Goal: Task Accomplishment & Management: Manage account settings

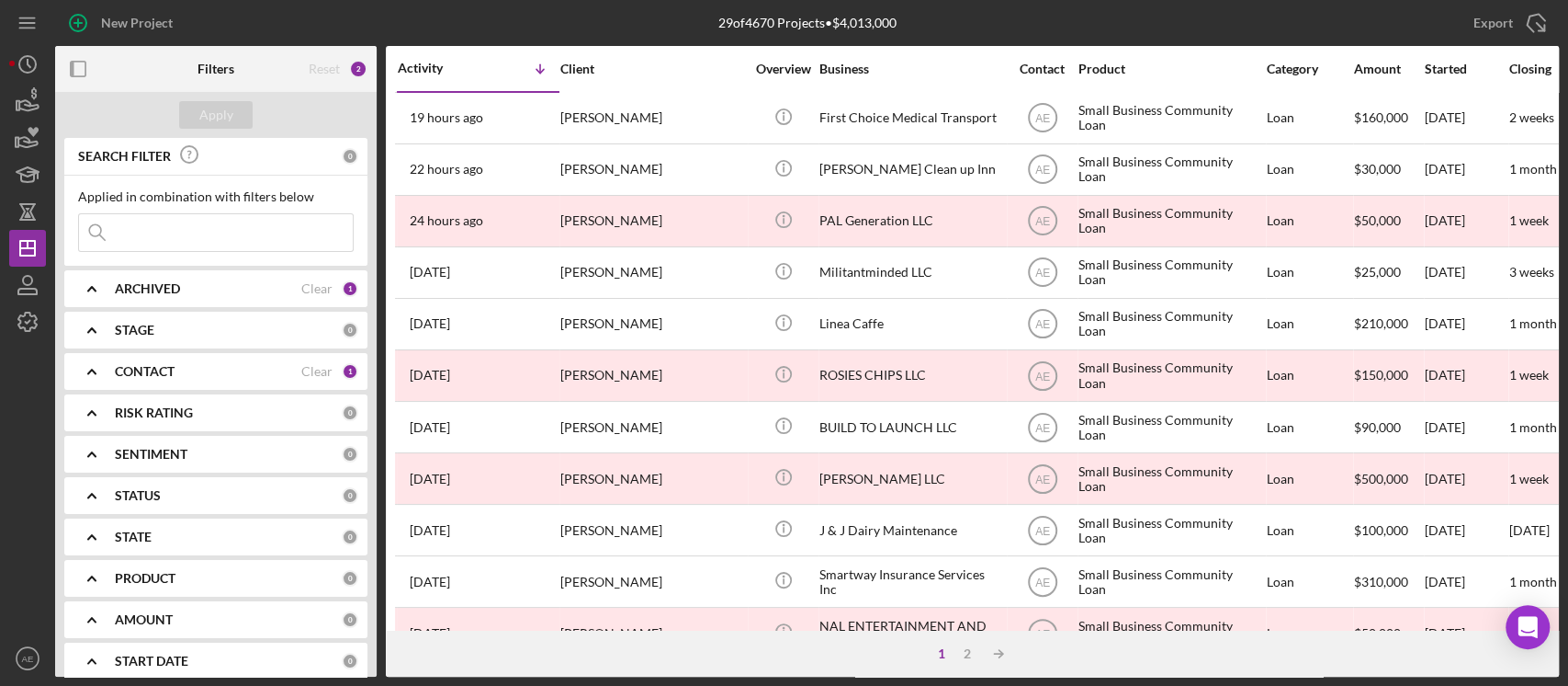
click at [213, 236] on input at bounding box center [216, 232] width 274 height 37
type input "mismo"
click at [219, 371] on div "CONTACT" at bounding box center [208, 371] width 187 height 15
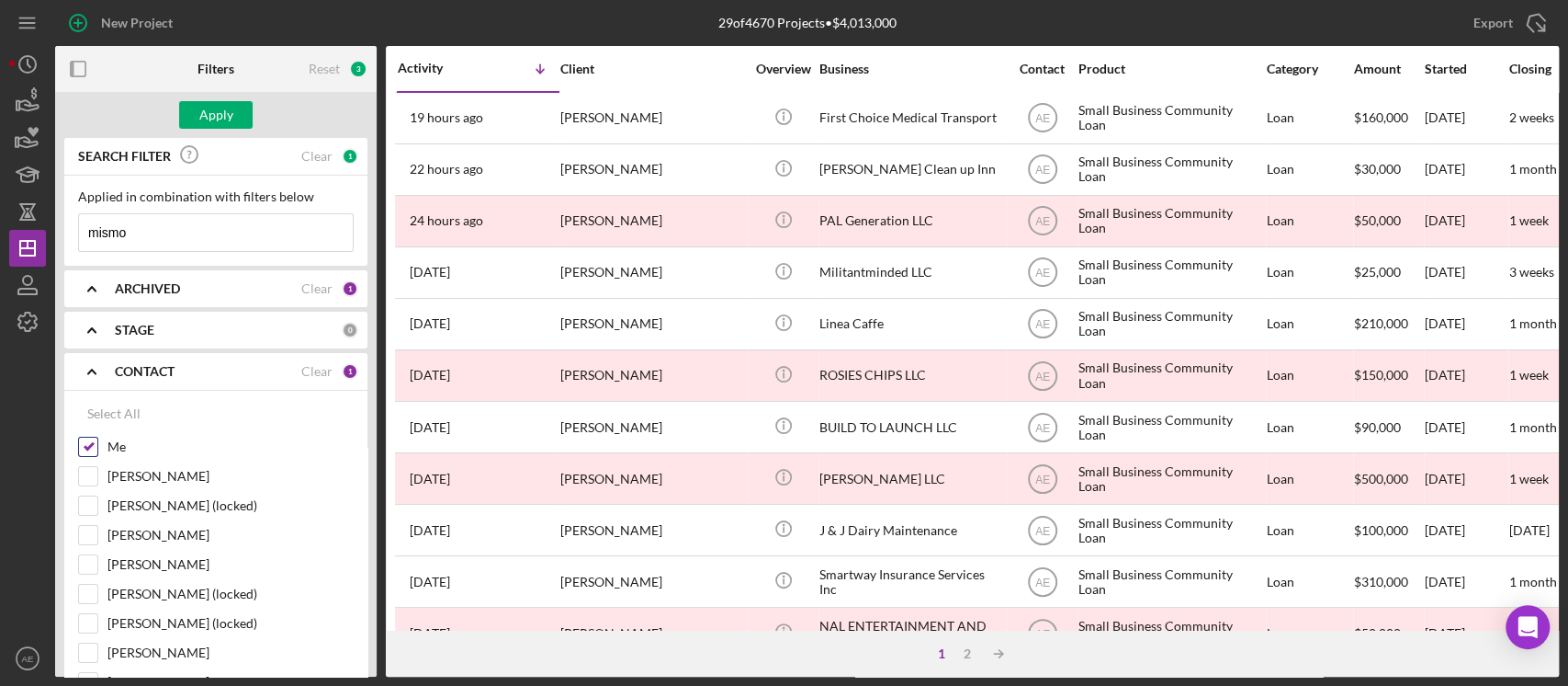
click at [88, 437] on div at bounding box center [88, 446] width 20 height 20
click at [88, 443] on input "Me" at bounding box center [88, 446] width 19 height 19
checkbox input "false"
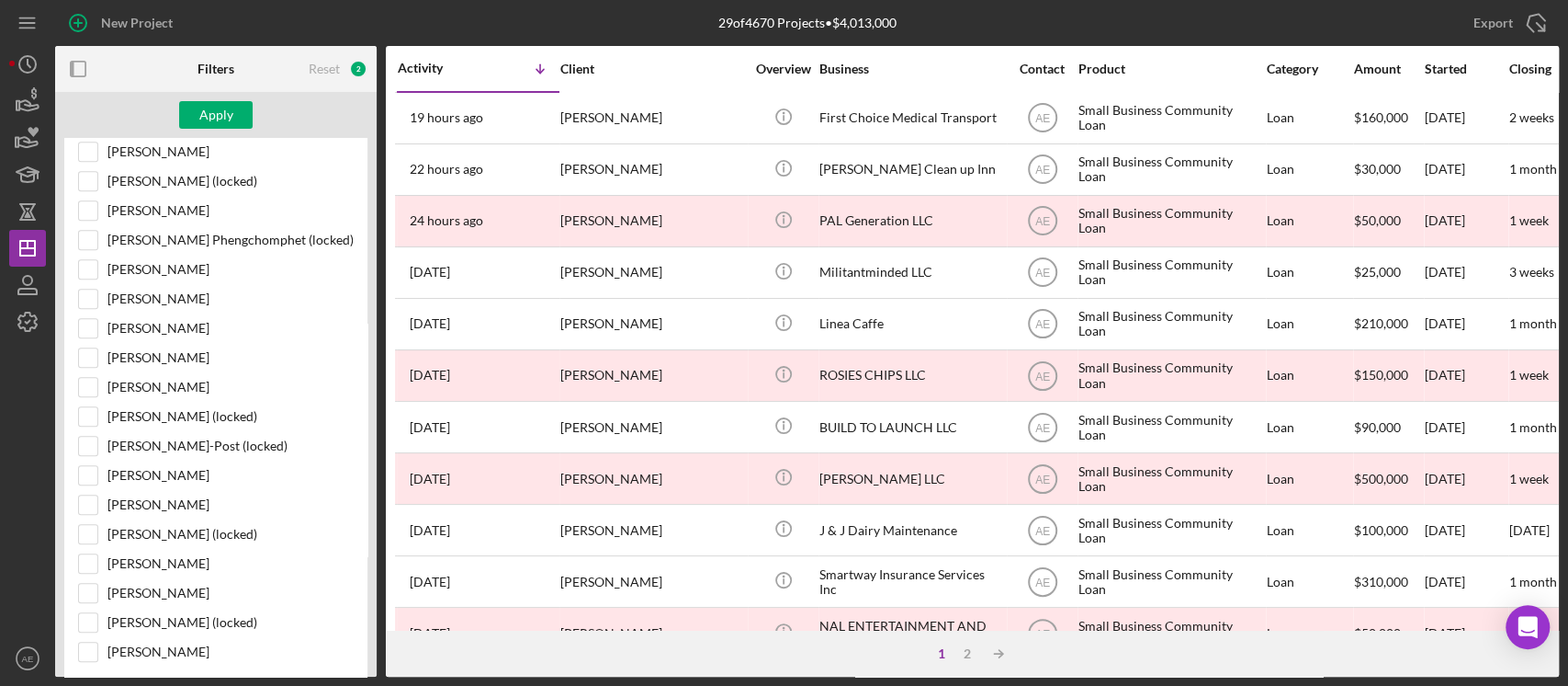
scroll to position [849, 0]
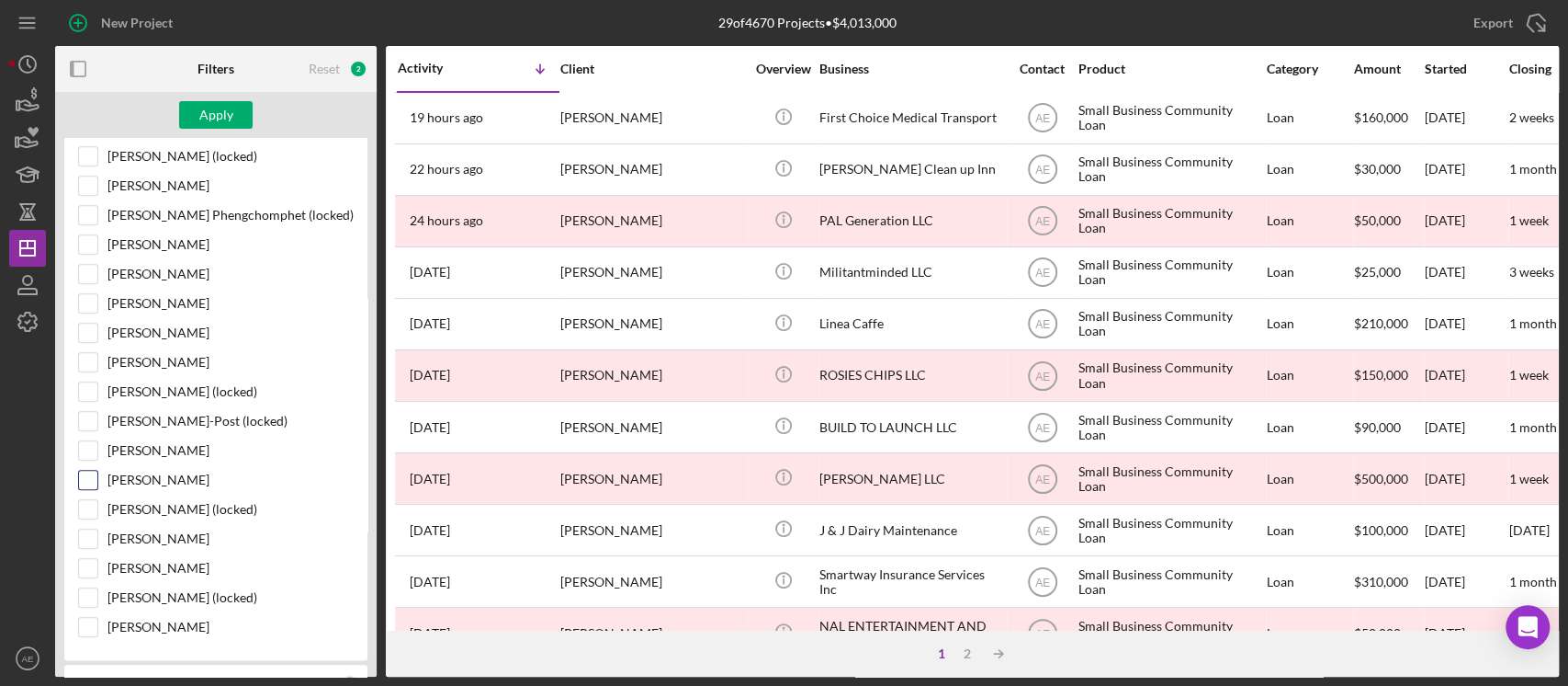
click at [88, 471] on input "[PERSON_NAME]" at bounding box center [88, 480] width 19 height 19
checkbox input "true"
click at [237, 115] on button "Apply" at bounding box center [216, 115] width 73 height 28
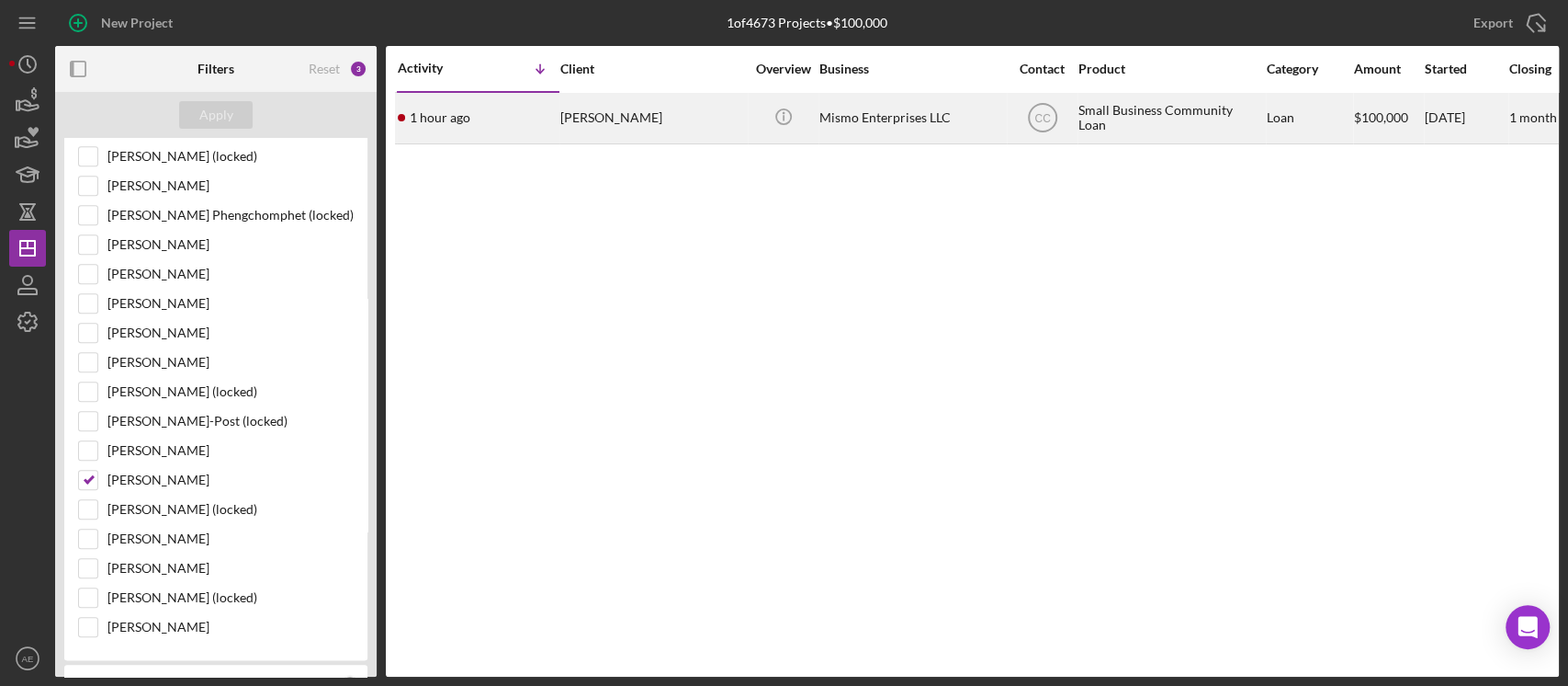
click at [703, 128] on div "[PERSON_NAME]" at bounding box center [653, 118] width 184 height 49
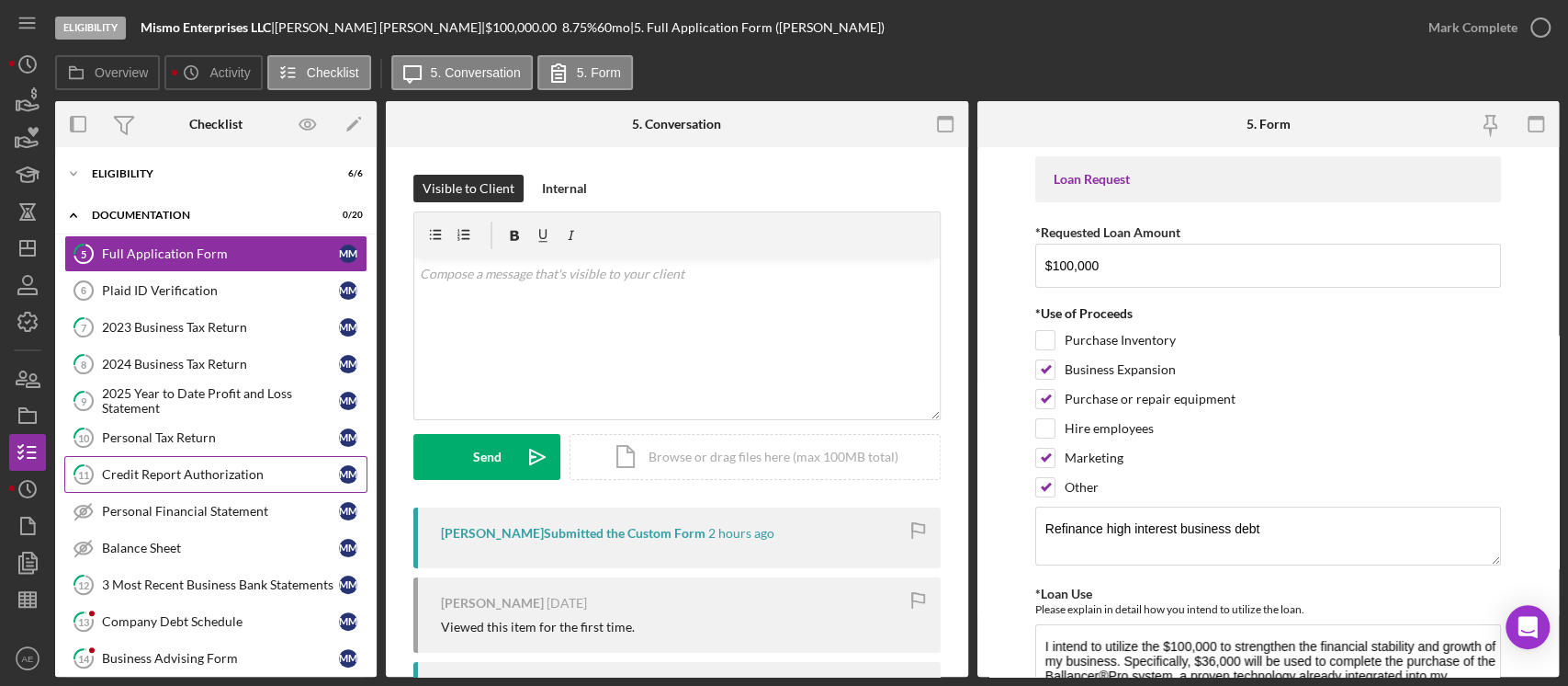
scroll to position [343, 0]
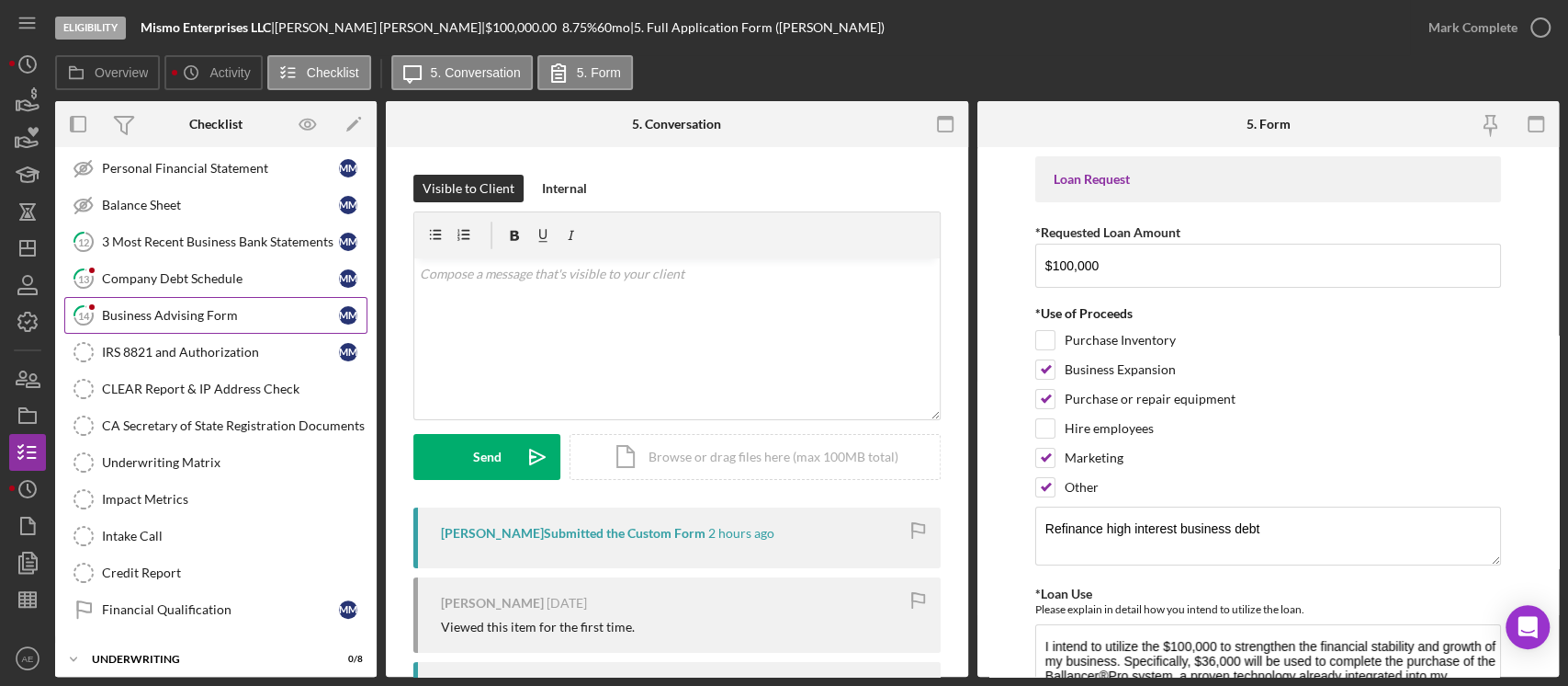
click at [195, 317] on div "Business Advising Form" at bounding box center [221, 315] width 237 height 15
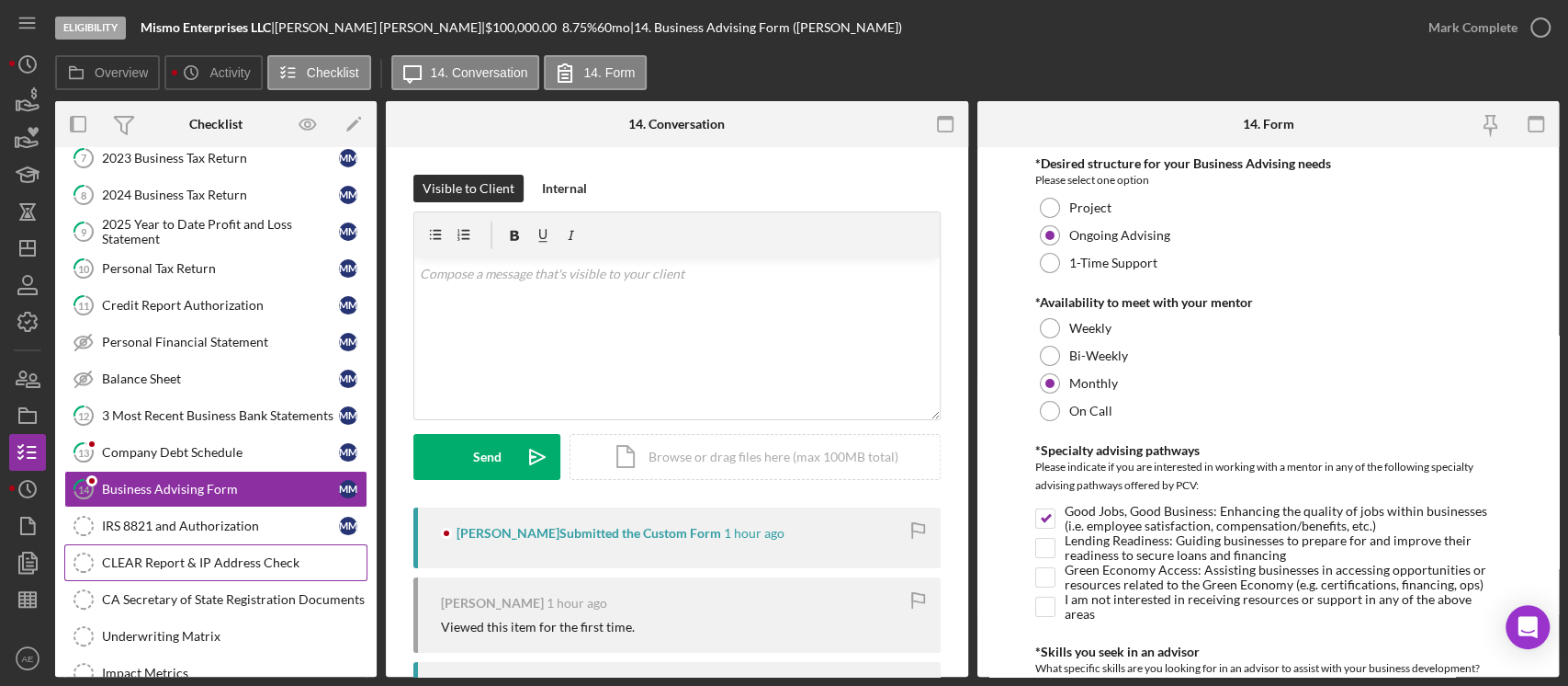
scroll to position [169, 0]
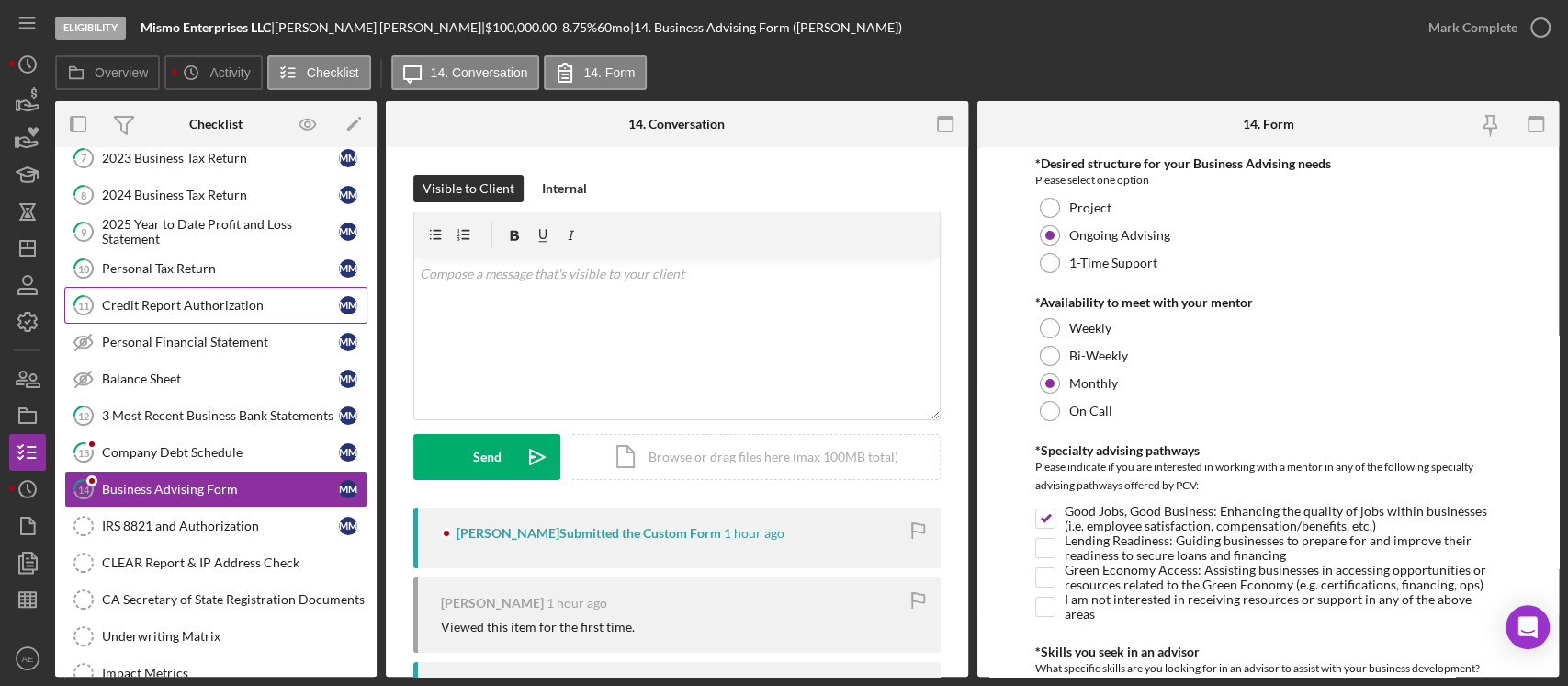
click at [185, 307] on div "Credit Report Authorization" at bounding box center [221, 305] width 237 height 15
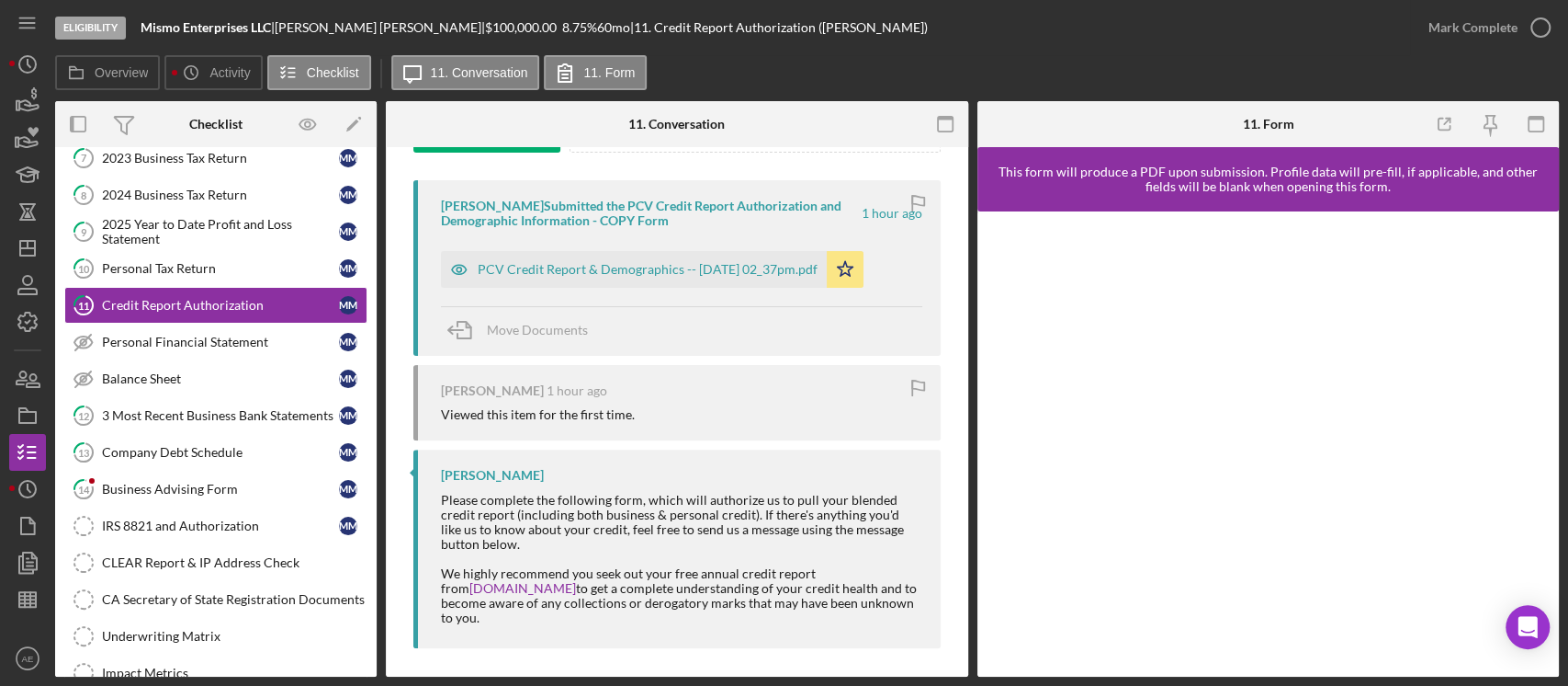
scroll to position [335, 0]
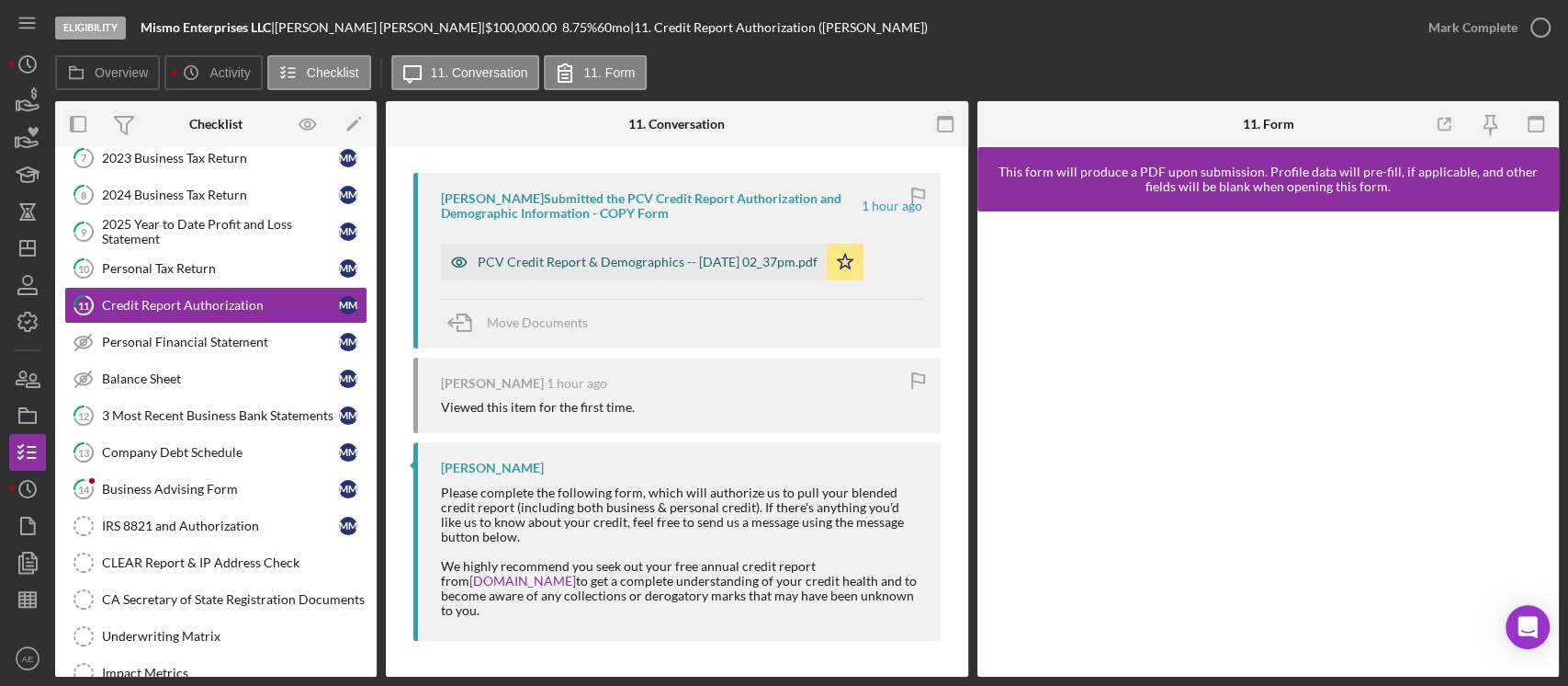
click at [456, 259] on icon "button" at bounding box center [459, 261] width 37 height 37
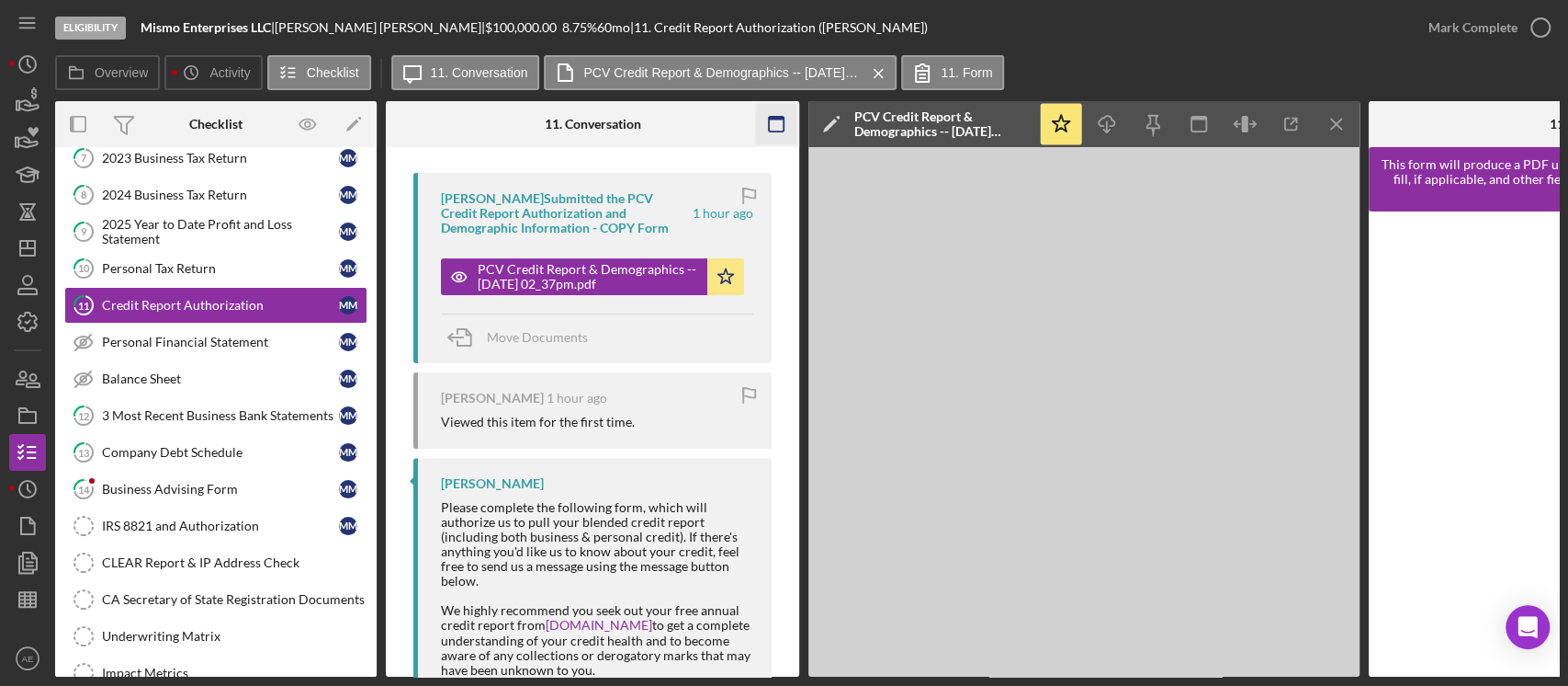
click at [772, 129] on icon "button" at bounding box center [777, 125] width 42 height 42
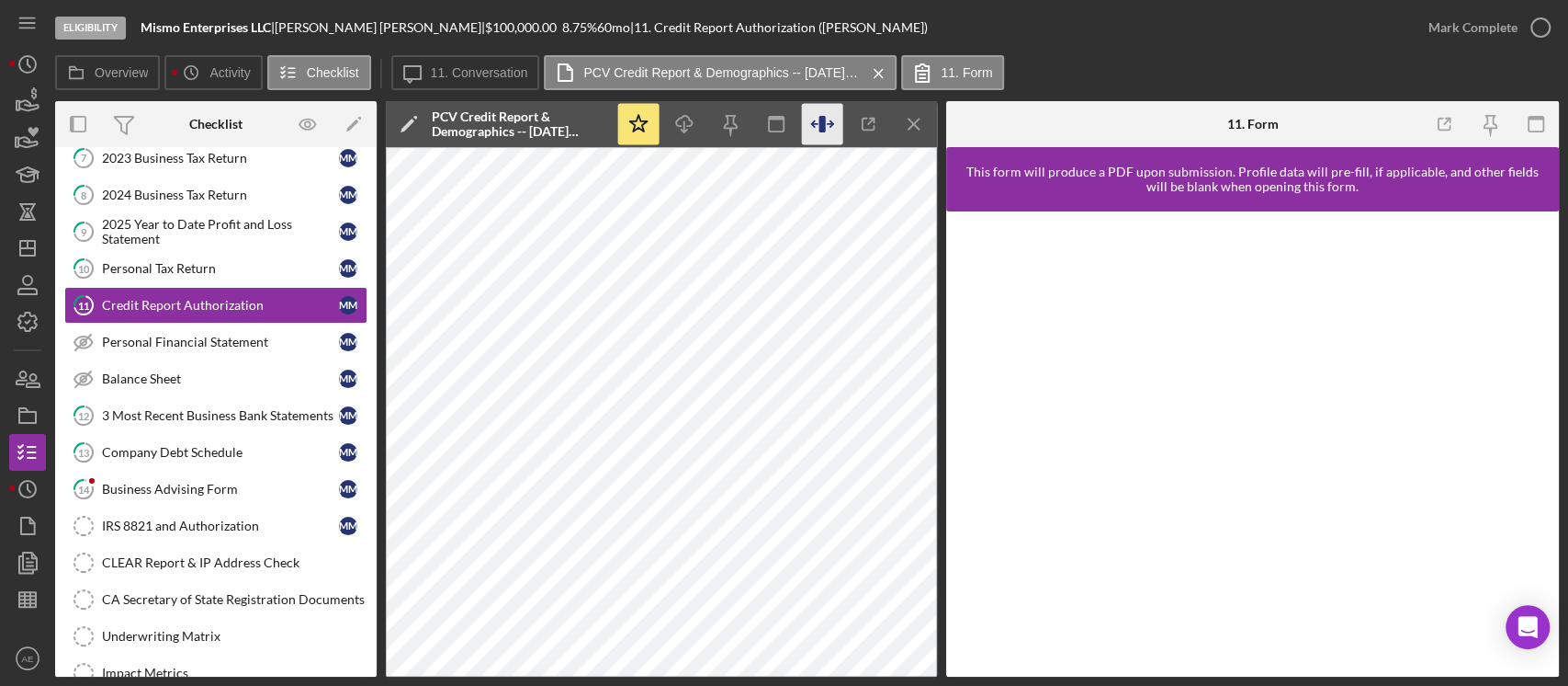
click at [835, 112] on icon "button" at bounding box center [823, 125] width 42 height 42
